Goal: Task Accomplishment & Management: Use online tool/utility

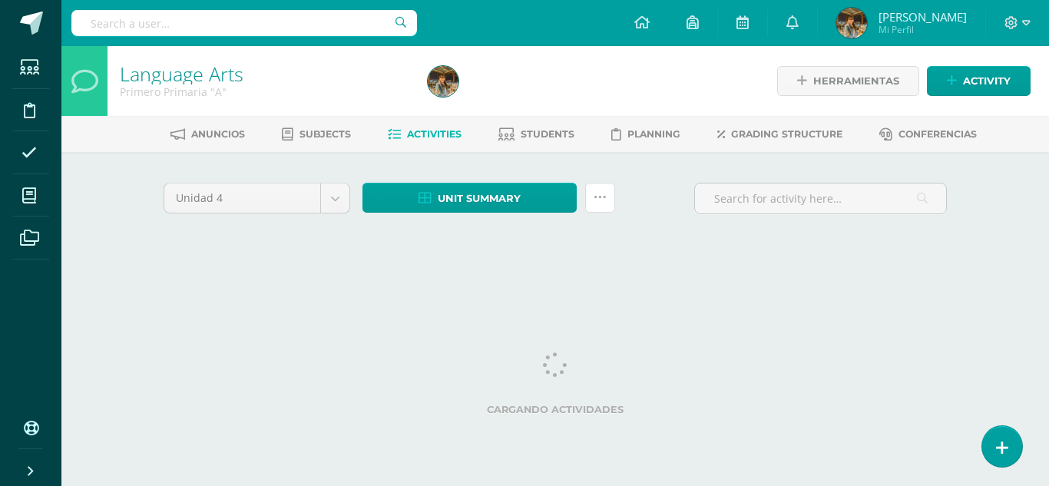
click at [596, 205] on link at bounding box center [600, 198] width 30 height 30
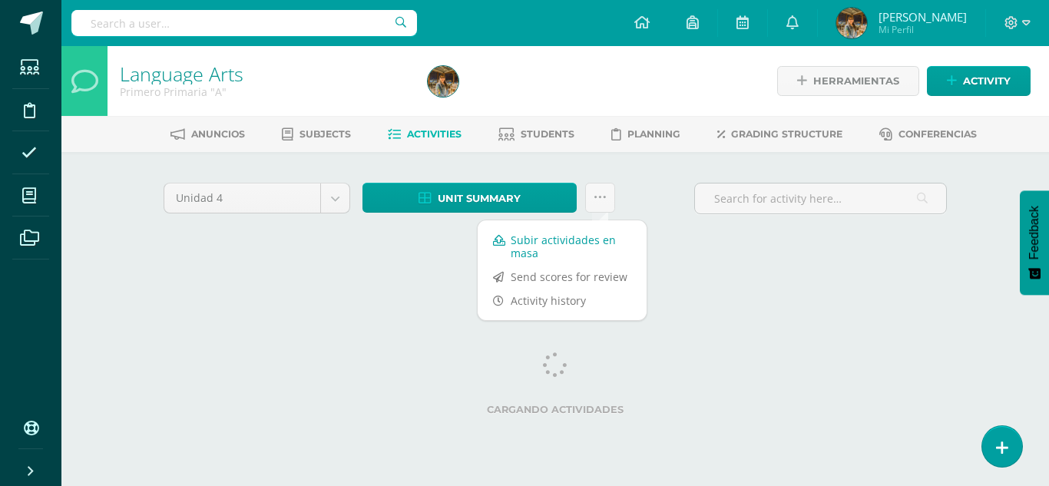
click at [586, 236] on link "Subir actividades en masa" at bounding box center [562, 246] width 169 height 37
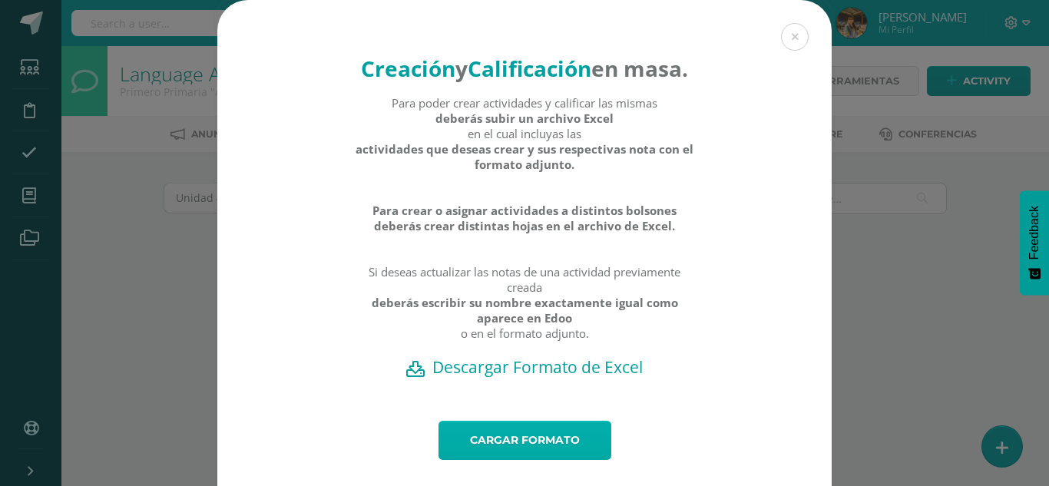
click at [507, 460] on link "Cargar formato" at bounding box center [525, 440] width 173 height 39
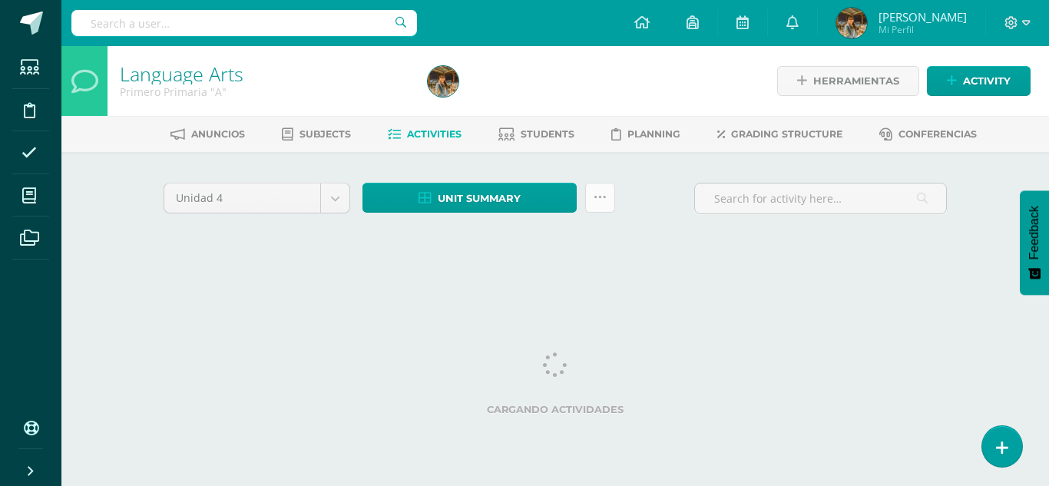
click at [600, 202] on icon at bounding box center [600, 197] width 13 height 13
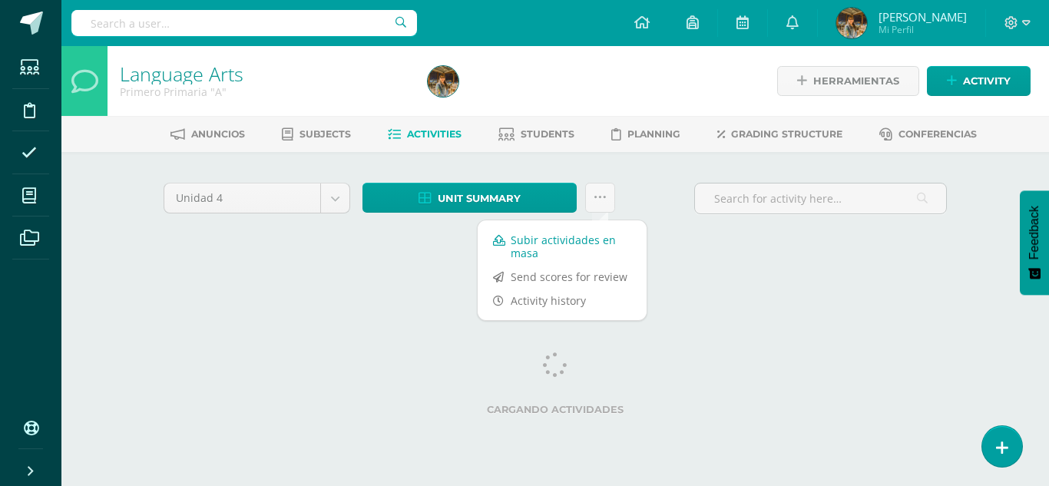
click at [559, 247] on link "Subir actividades en masa" at bounding box center [562, 246] width 169 height 37
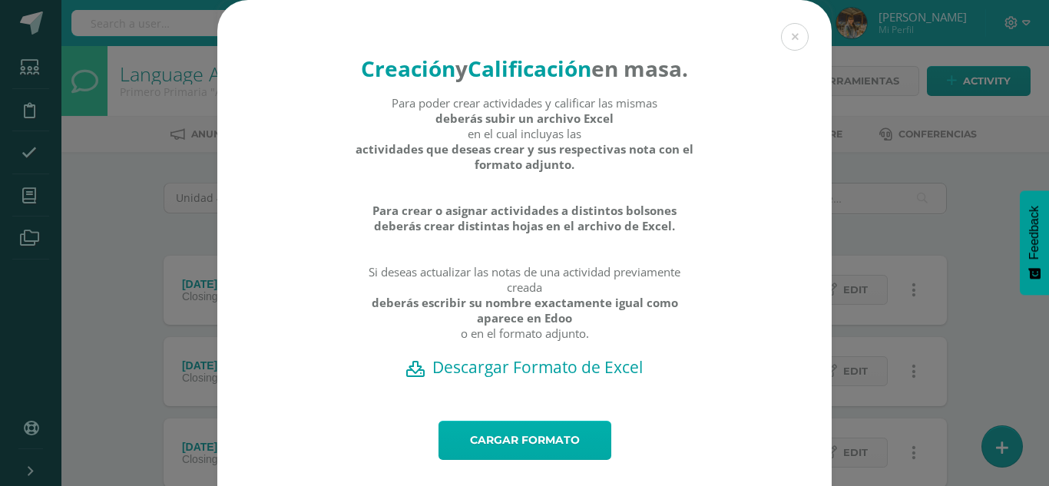
click at [481, 460] on link "Cargar formato" at bounding box center [525, 440] width 173 height 39
click at [793, 41] on button at bounding box center [795, 37] width 28 height 28
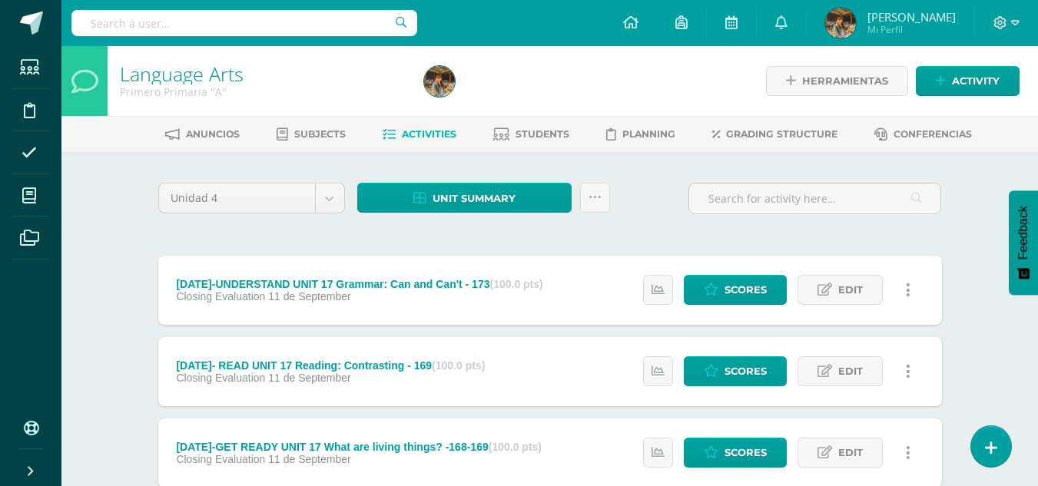
click at [704, 67] on div at bounding box center [573, 81] width 310 height 70
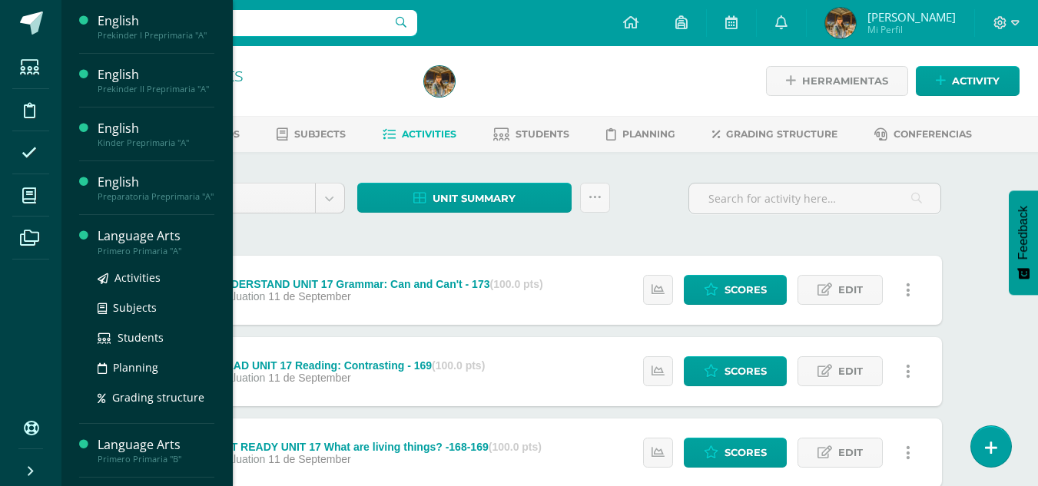
click at [122, 239] on div "Language Arts" at bounding box center [156, 236] width 117 height 18
click at [128, 276] on span "Activities" at bounding box center [137, 277] width 46 height 15
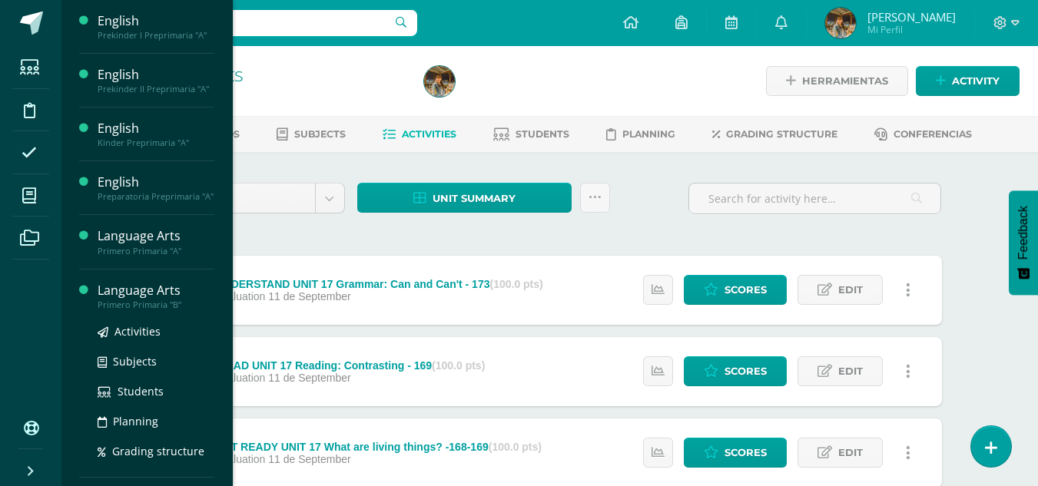
click at [150, 306] on div "Primero Primaria "B"" at bounding box center [156, 305] width 117 height 11
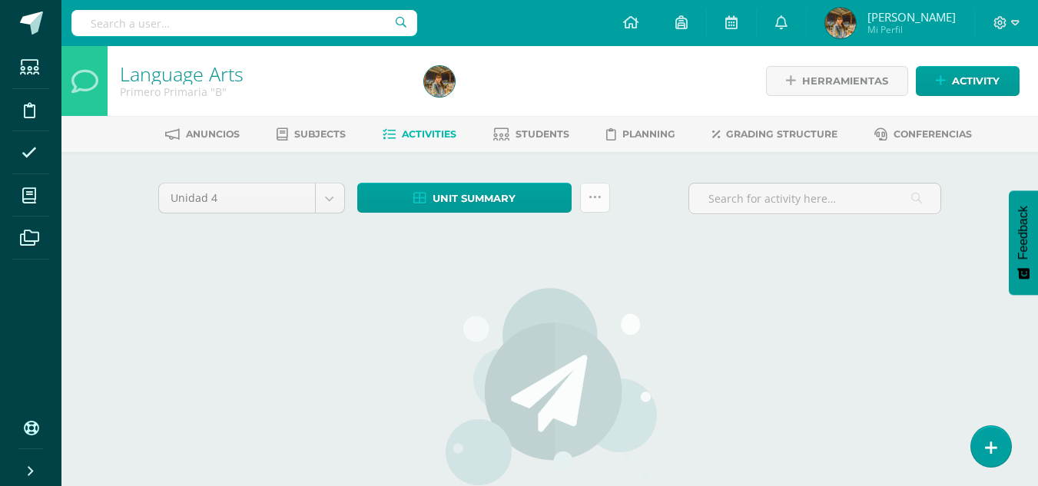
click at [601, 201] on link at bounding box center [595, 198] width 30 height 30
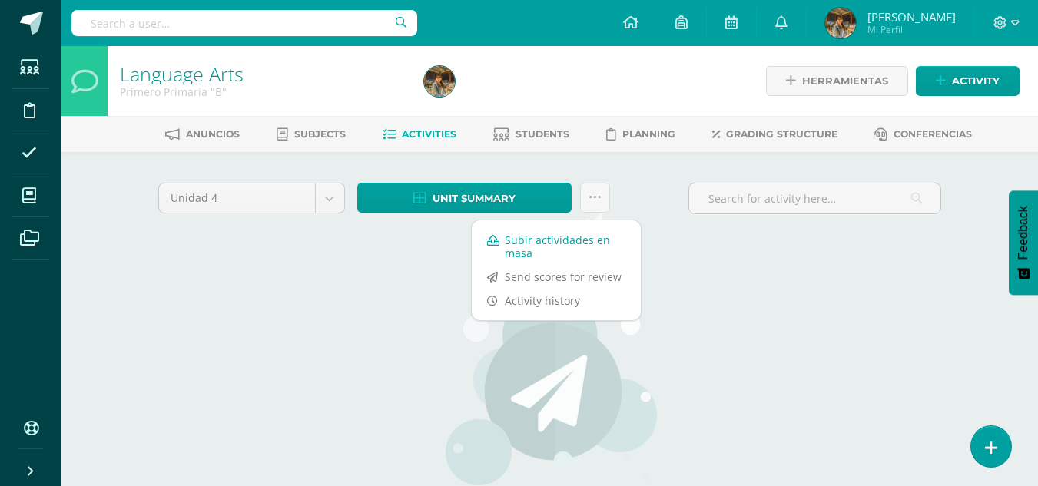
click at [557, 250] on link "Subir actividades en masa" at bounding box center [556, 246] width 169 height 37
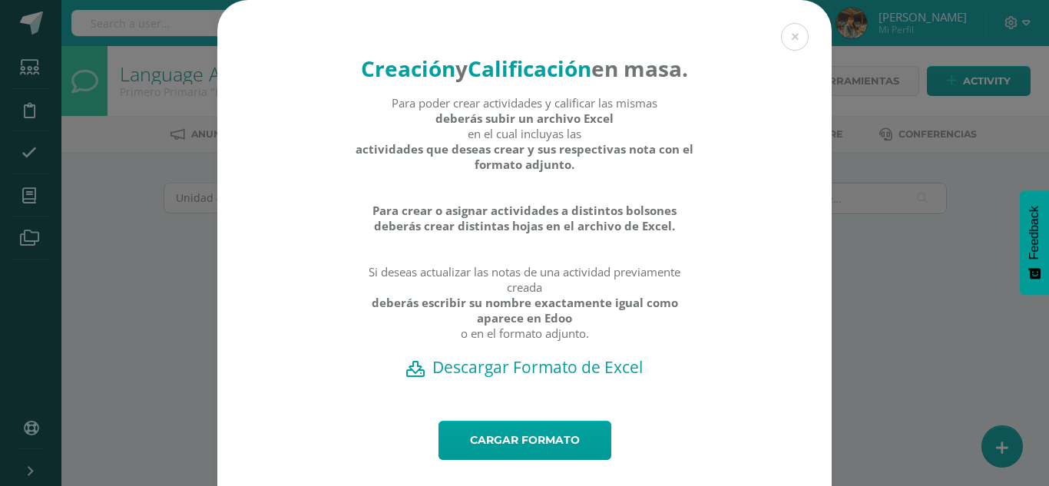
click at [435, 378] on h2 "Descargar Formato de Excel" at bounding box center [524, 367] width 561 height 22
click at [791, 39] on button at bounding box center [795, 37] width 28 height 28
